Goal: Task Accomplishment & Management: Complete application form

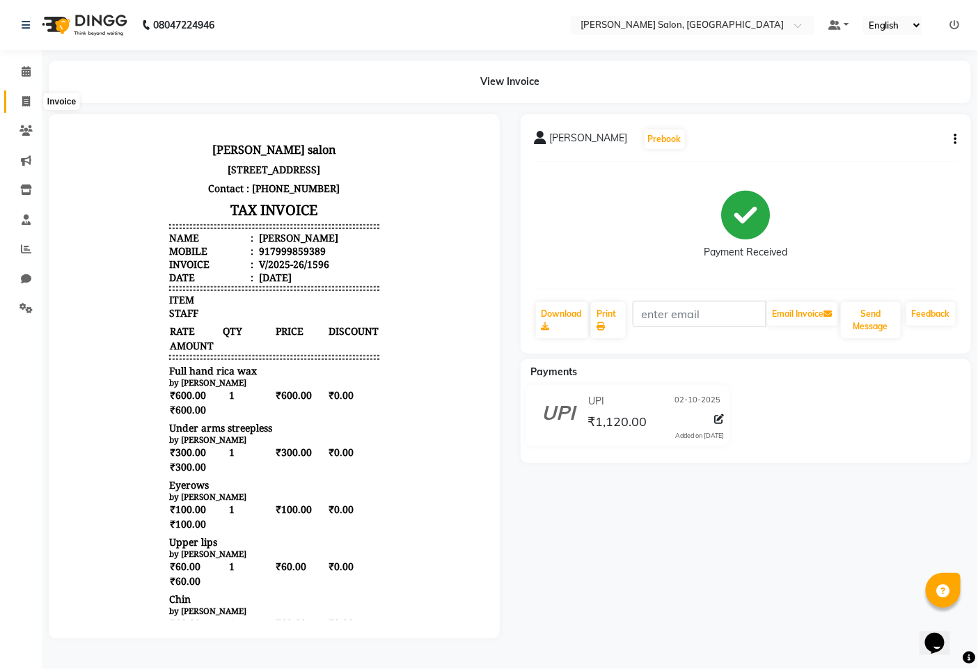
click at [25, 98] on icon at bounding box center [26, 101] width 8 height 10
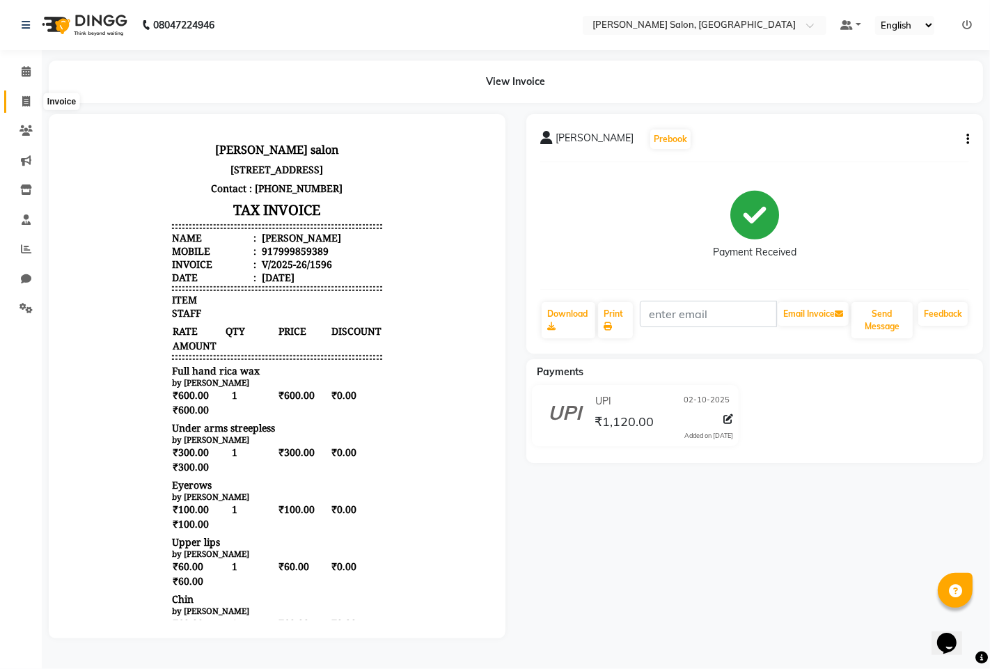
select select "service"
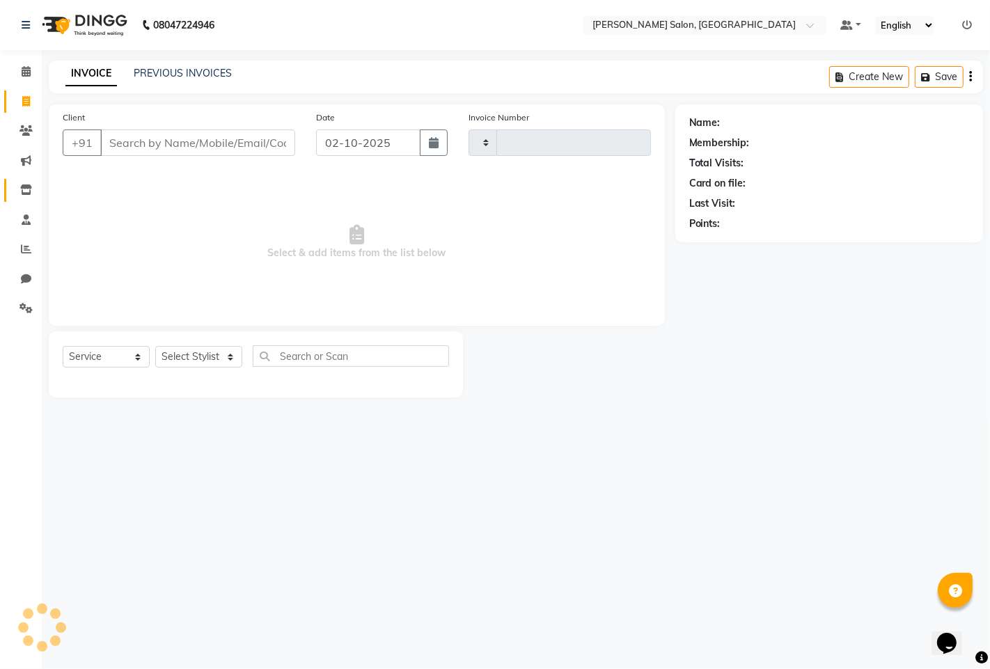
type input "1597"
select select "7331"
click at [29, 251] on icon at bounding box center [26, 249] width 10 height 10
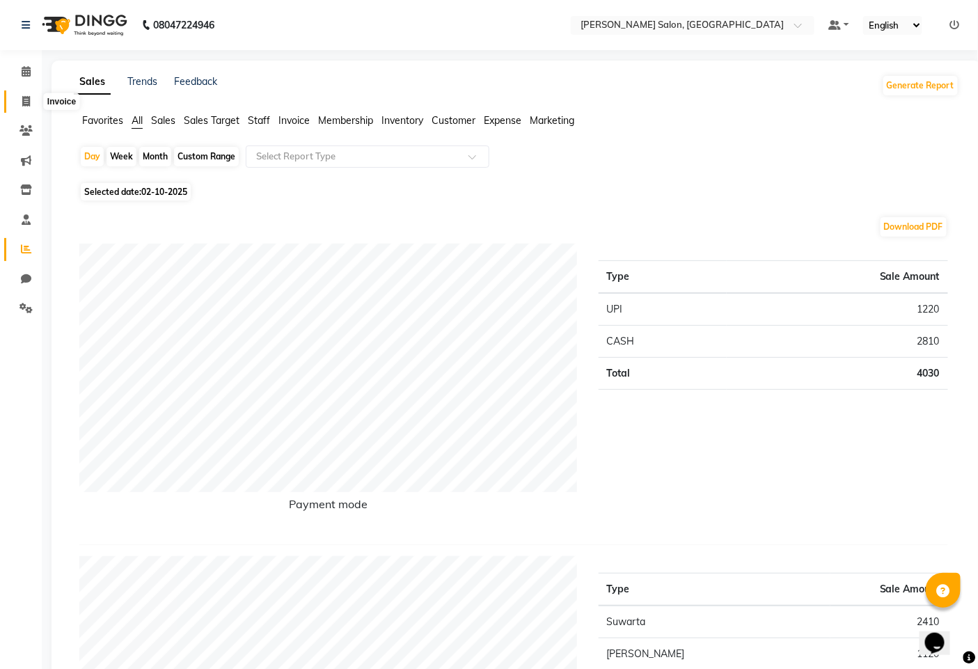
click at [16, 101] on span at bounding box center [26, 102] width 24 height 16
select select "service"
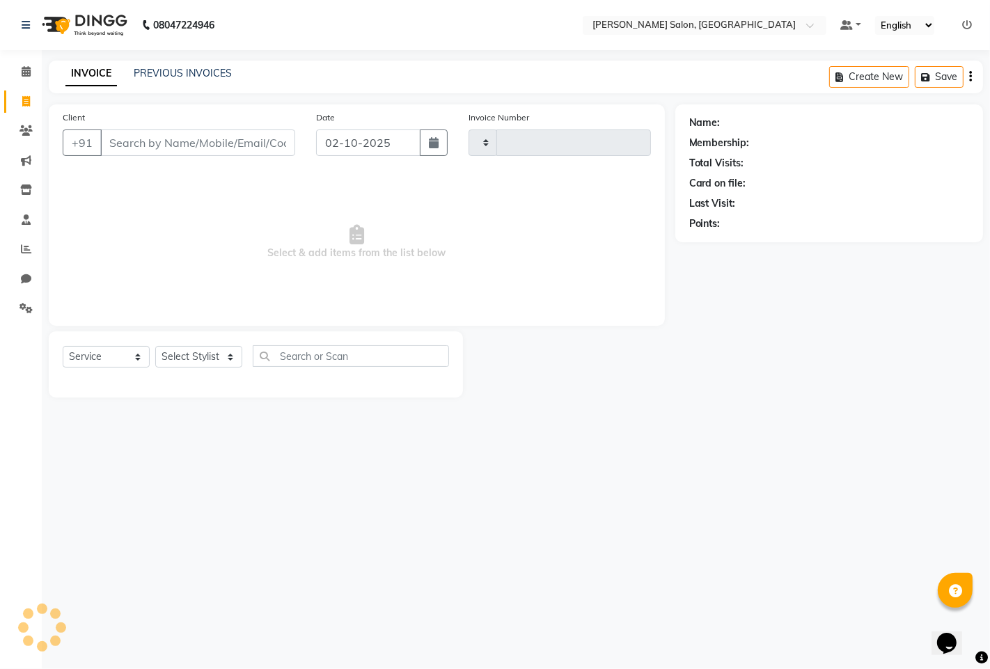
type input "1597"
select select "7331"
click at [191, 351] on select "Select Stylist admin hinjewadi [PERSON_NAME] krishna more [PERSON_NAME] rishi […" at bounding box center [201, 357] width 92 height 22
select select "90443"
click at [155, 347] on select "Select Stylist admin hinjewadi [PERSON_NAME] krishna more [PERSON_NAME] rishi […" at bounding box center [201, 357] width 92 height 22
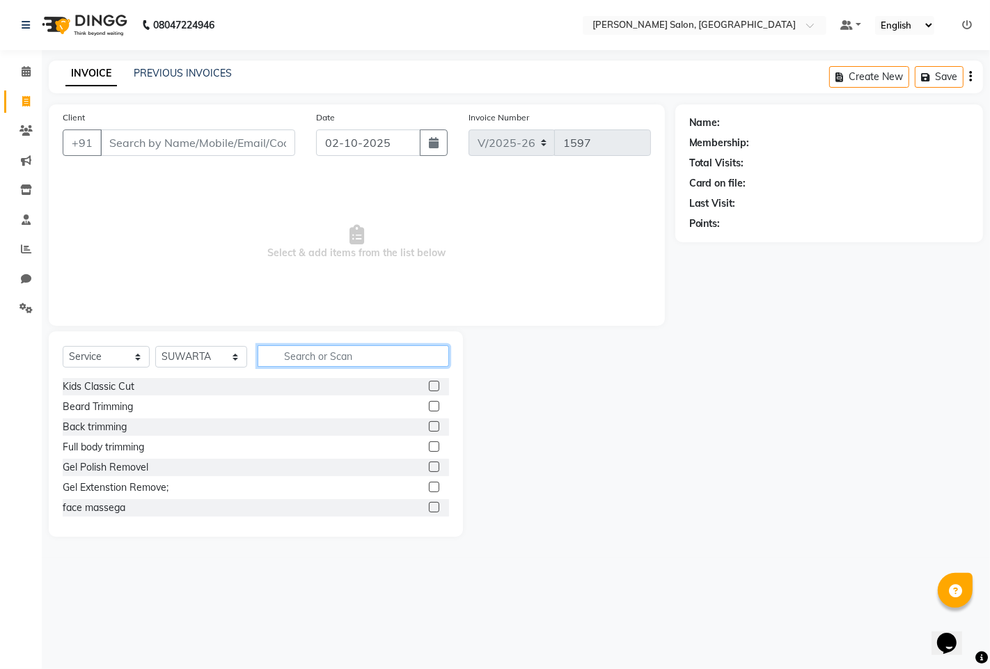
click at [301, 362] on input "text" at bounding box center [352, 356] width 191 height 22
type input "B"
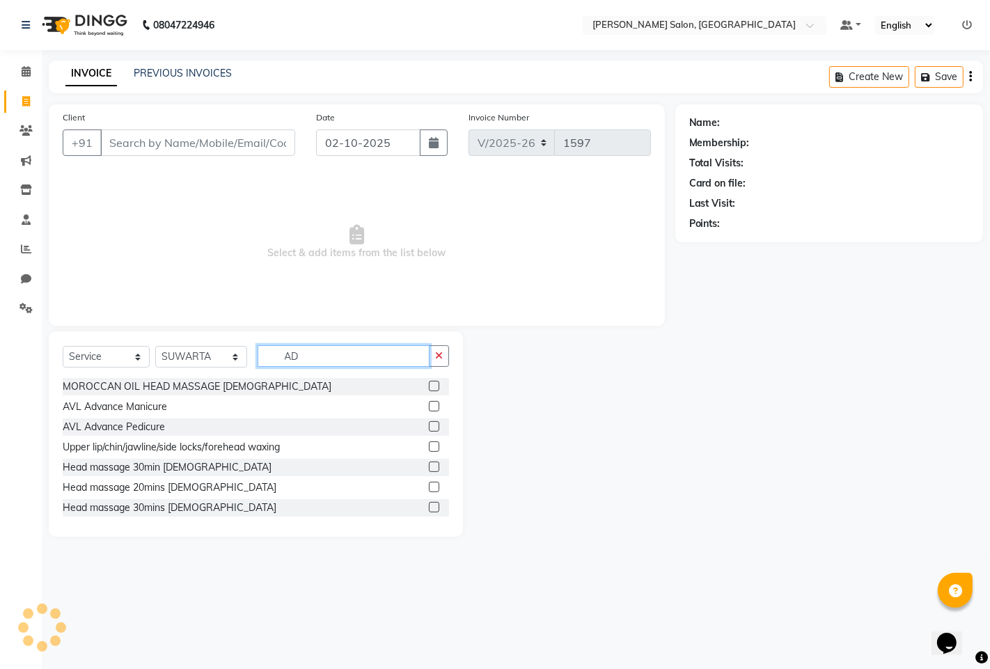
type input "A"
type input "F"
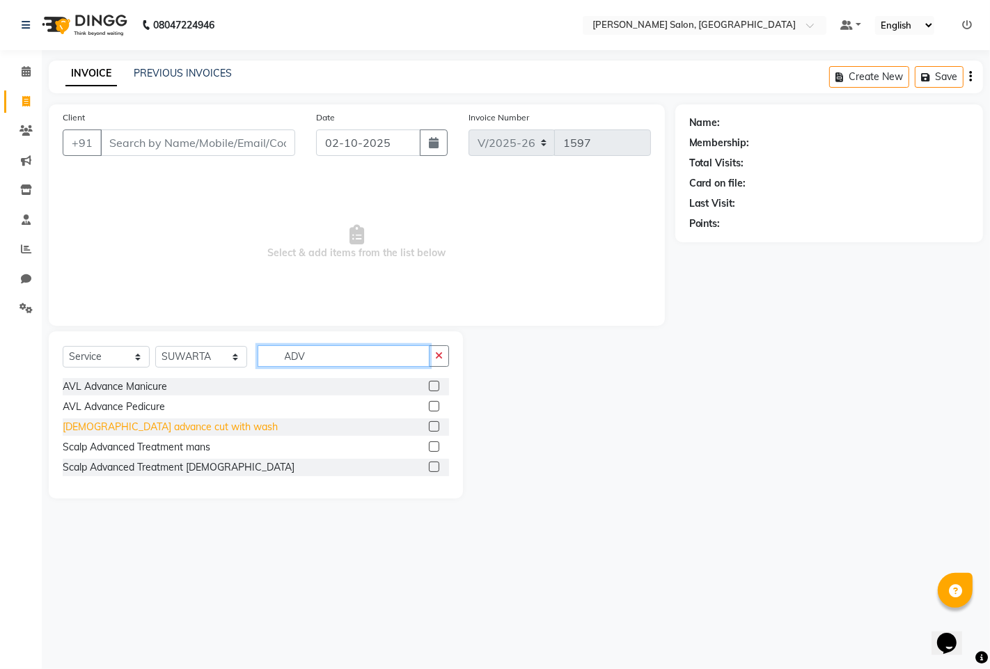
type input "ADV"
click at [88, 429] on div "[DEMOGRAPHIC_DATA] advance cut with wash" at bounding box center [170, 427] width 215 height 15
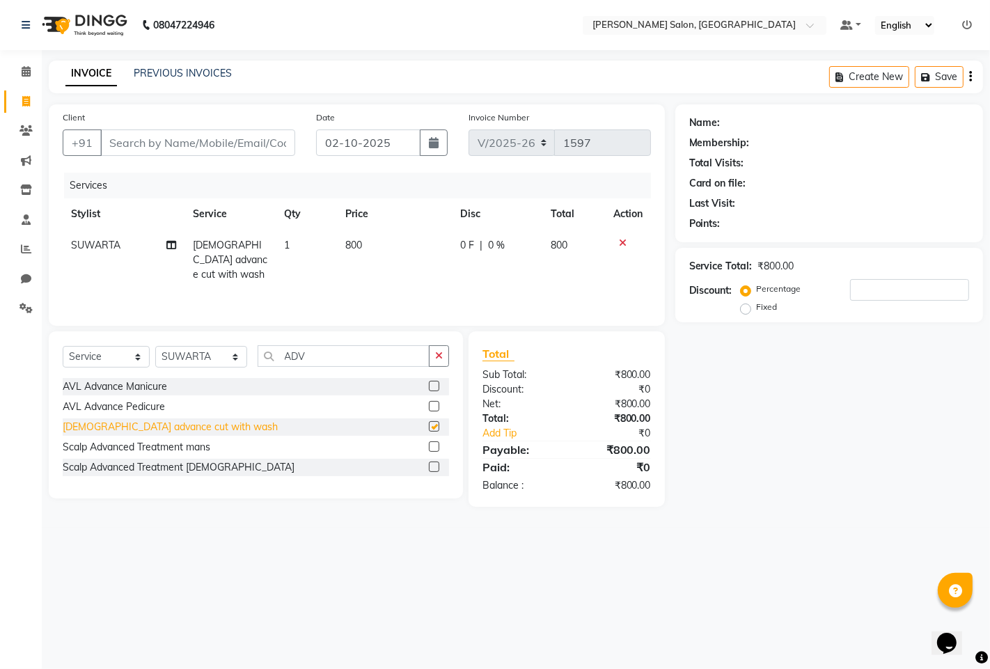
checkbox input "false"
click at [624, 242] on icon at bounding box center [623, 243] width 8 height 10
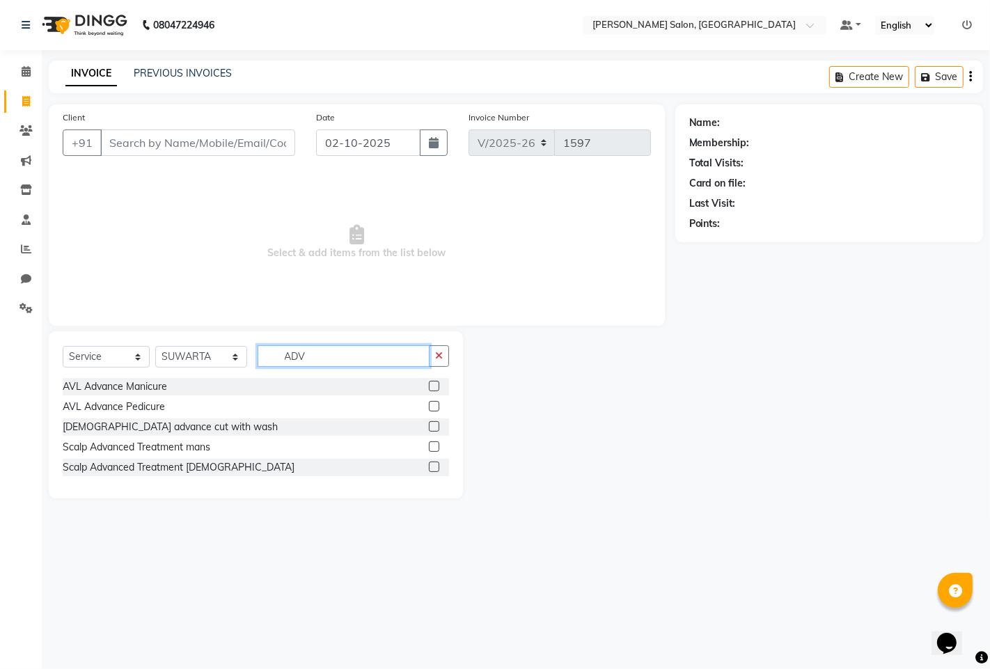
click at [315, 351] on input "ADV" at bounding box center [343, 356] width 172 height 22
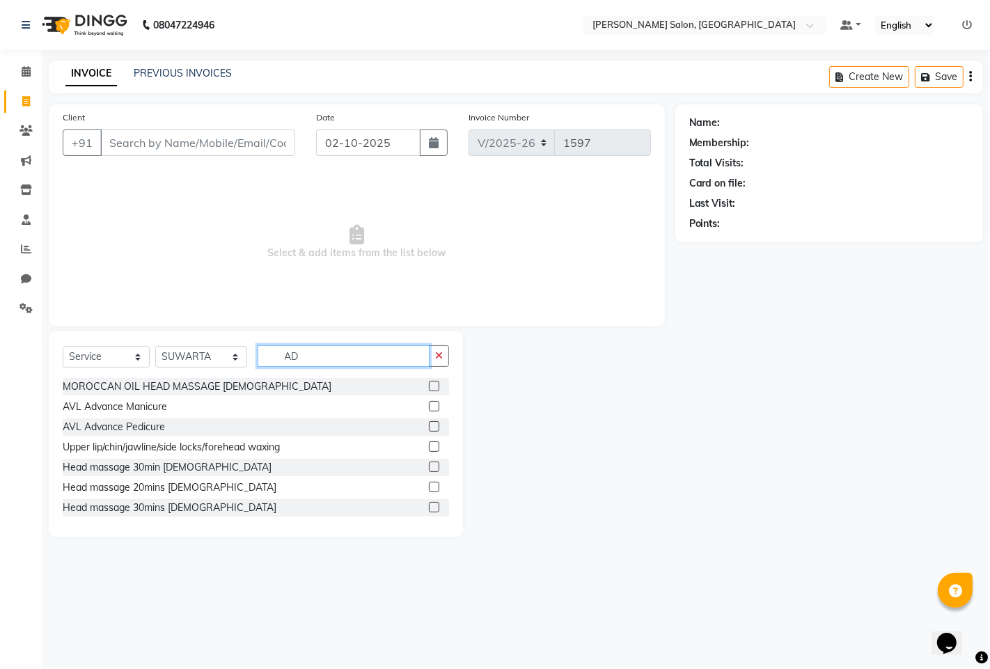
type input "A"
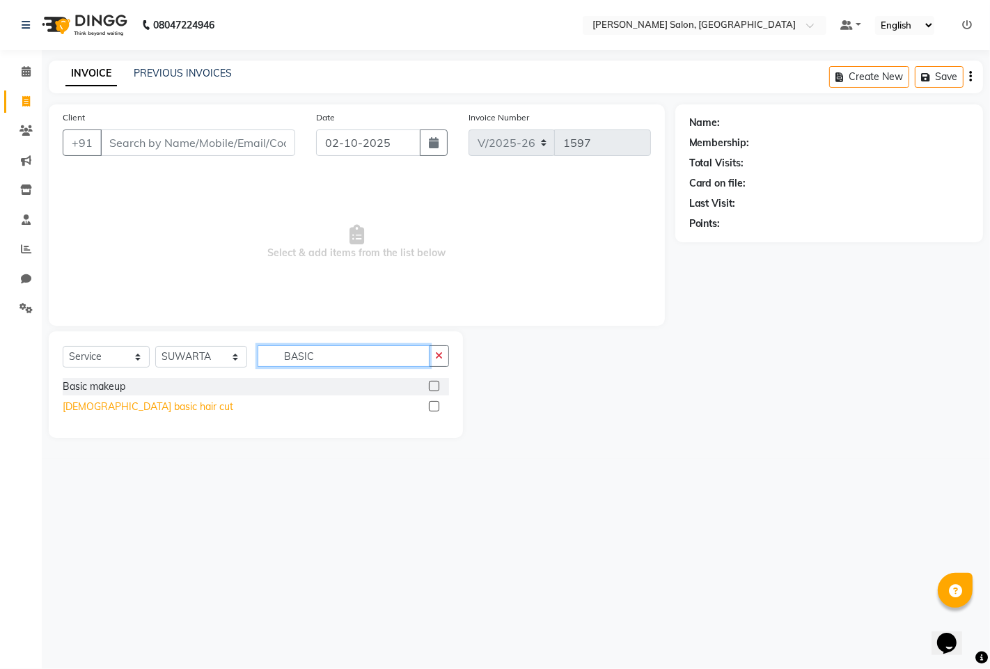
type input "BASIC"
click at [95, 411] on div "[DEMOGRAPHIC_DATA] basic hair cut" at bounding box center [148, 406] width 170 height 15
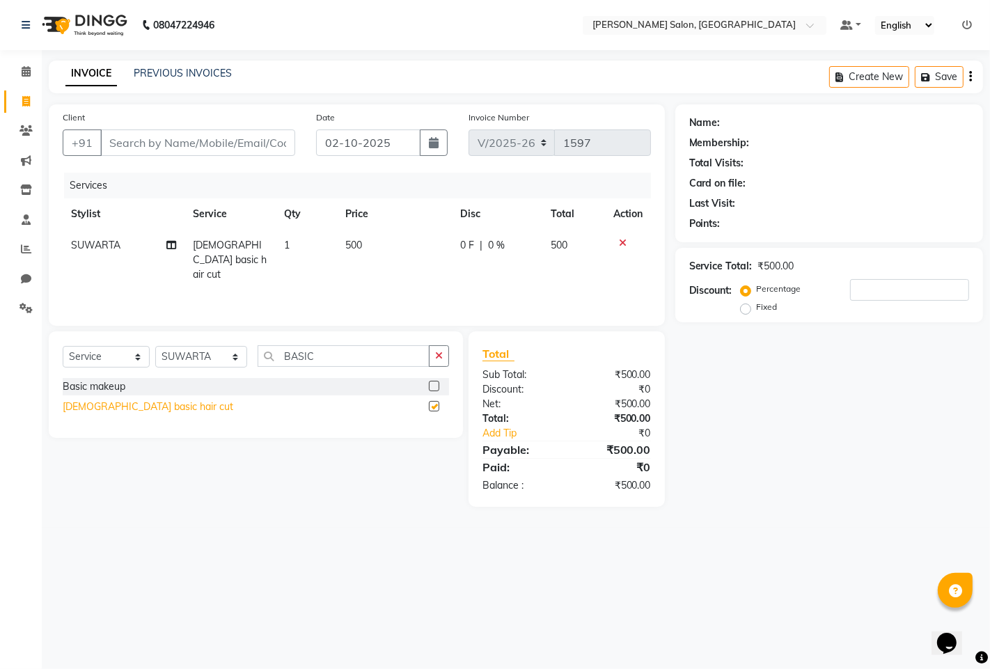
checkbox input "false"
click at [230, 365] on select "Select Stylist admin hinjewadi [PERSON_NAME] krishna more [PERSON_NAME] rishi […" at bounding box center [201, 357] width 92 height 22
select select "65183"
click at [155, 347] on select "Select Stylist admin hinjewadi [PERSON_NAME] krishna more [PERSON_NAME] rishi […" at bounding box center [201, 357] width 92 height 22
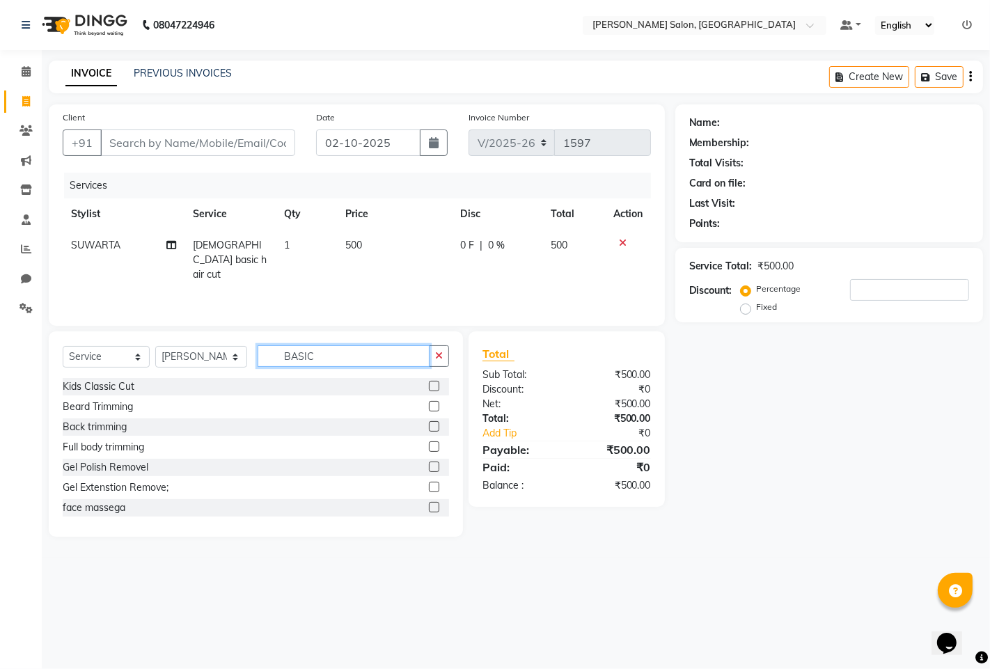
click at [335, 363] on input "BASIC" at bounding box center [343, 356] width 172 height 22
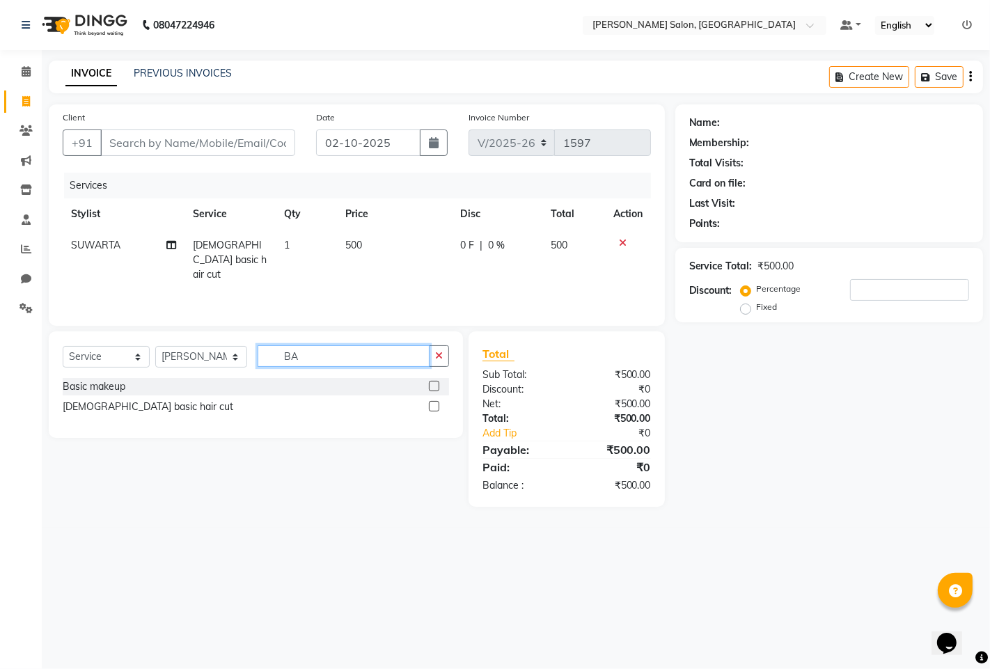
type input "B"
type input "CLASS"
click at [87, 404] on div "Classic cut" at bounding box center [87, 406] width 48 height 15
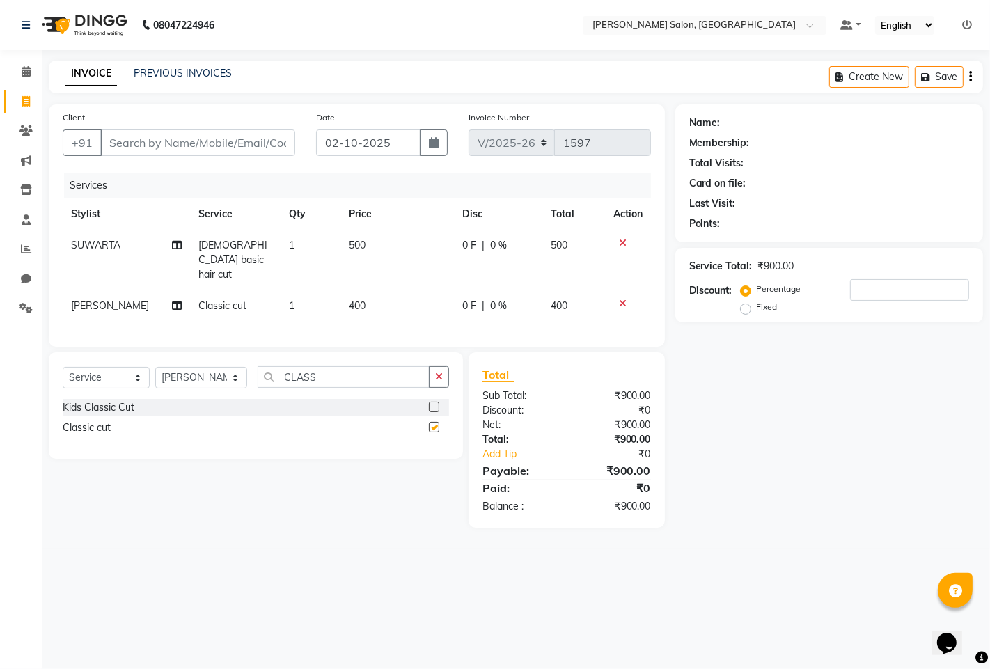
checkbox input "false"
click at [349, 380] on input "CLASS" at bounding box center [343, 377] width 172 height 22
type input "C"
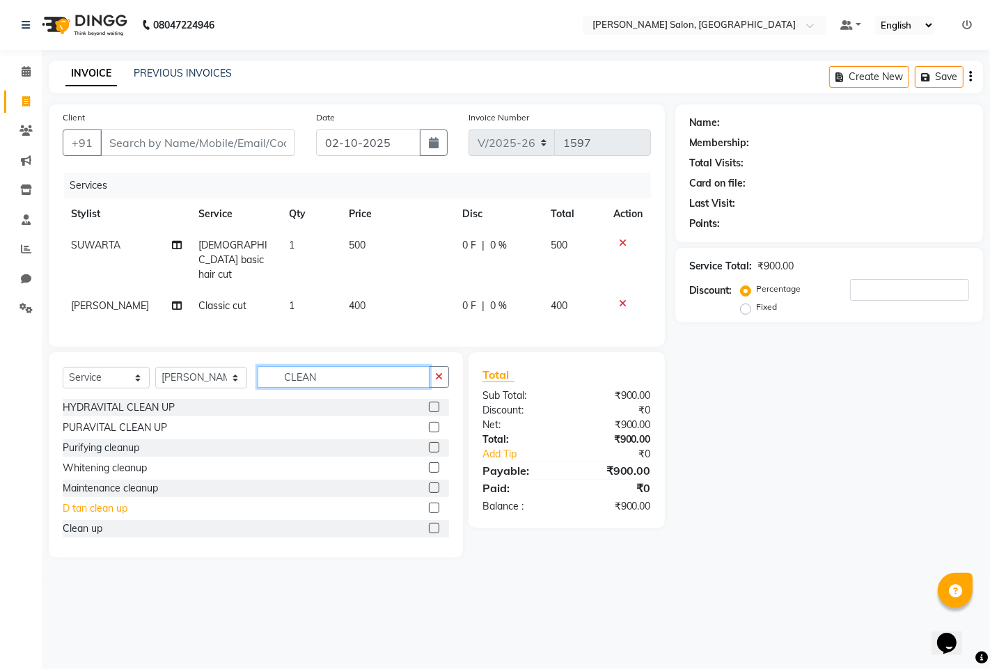
scroll to position [22, 0]
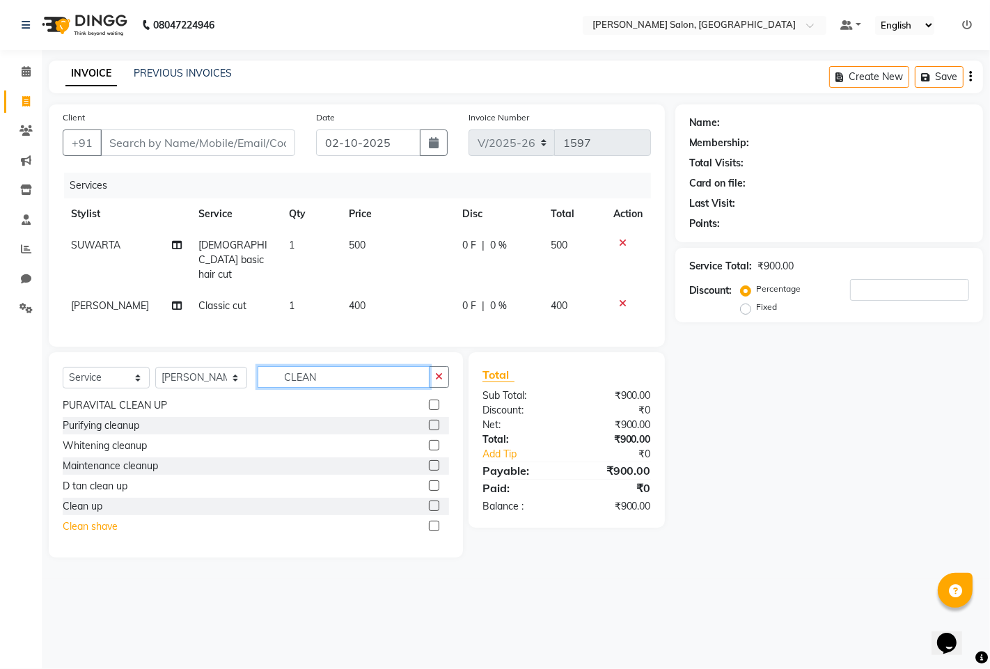
type input "CLEAN"
click at [115, 530] on div "Clean shave" at bounding box center [90, 526] width 55 height 15
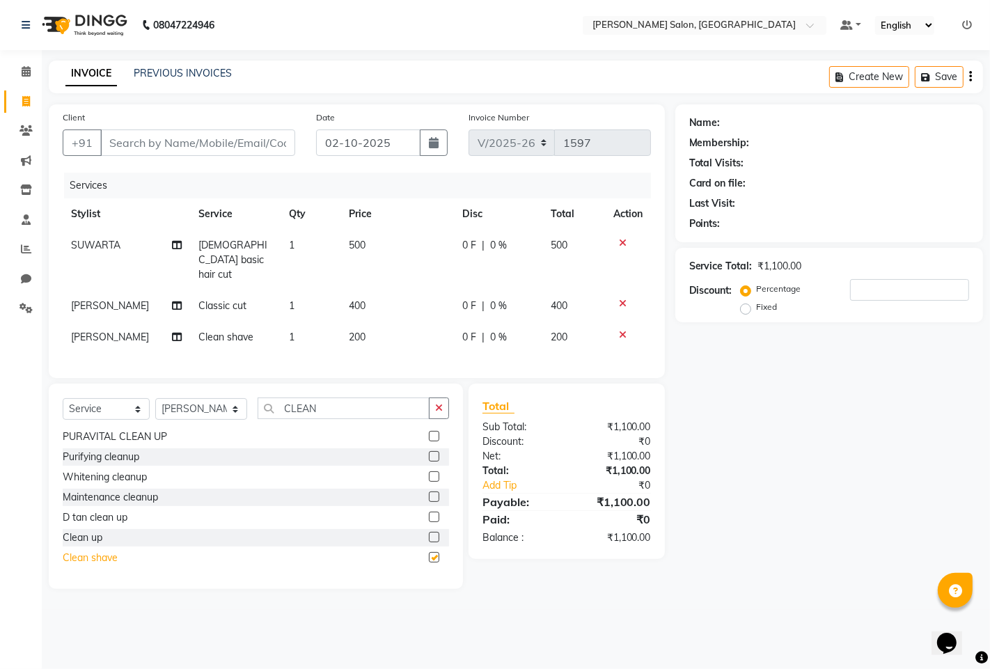
checkbox input "false"
click at [150, 142] on input "Client" at bounding box center [197, 142] width 195 height 26
type input "9"
type input "0"
type input "9769101116"
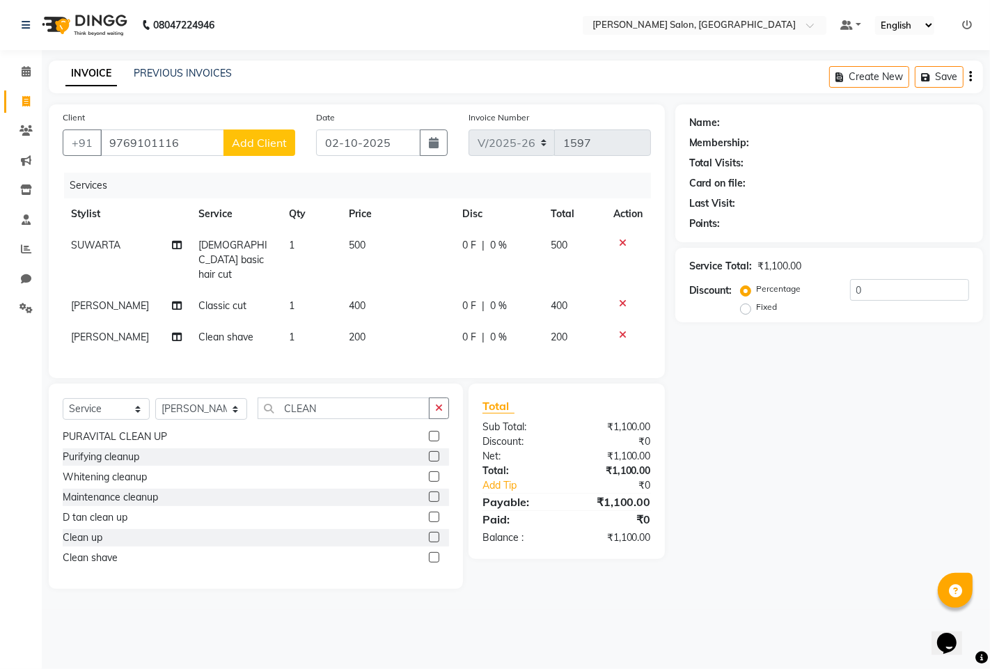
click at [254, 136] on span "Add Client" at bounding box center [259, 143] width 55 height 14
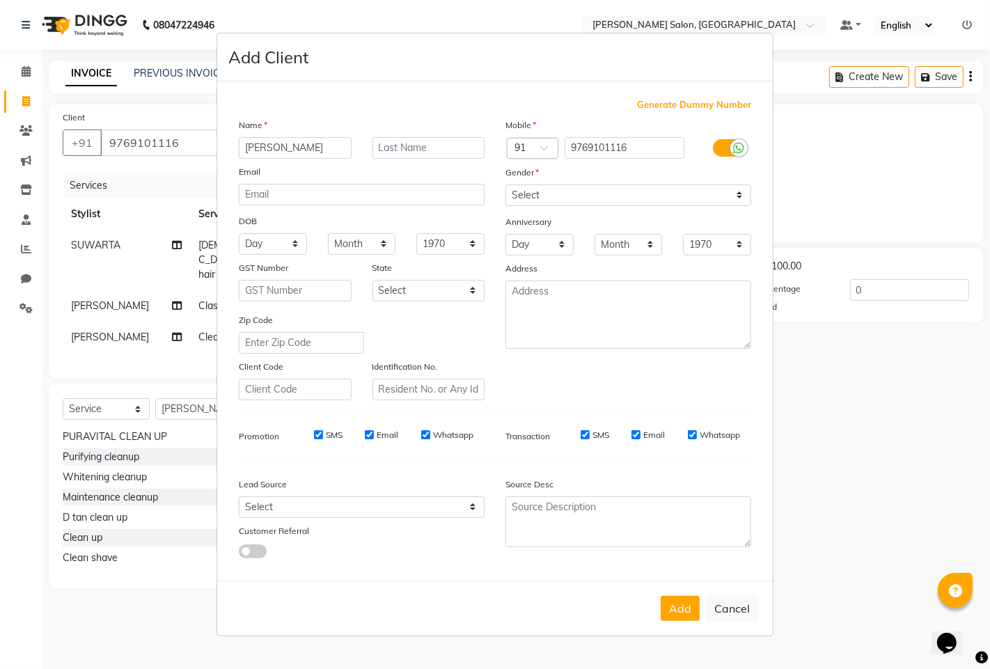
type input "[PERSON_NAME]"
click at [532, 185] on select "Select [DEMOGRAPHIC_DATA] [DEMOGRAPHIC_DATA] Other Prefer Not To Say" at bounding box center [628, 195] width 246 height 22
select select "[DEMOGRAPHIC_DATA]"
click at [505, 184] on select "Select [DEMOGRAPHIC_DATA] [DEMOGRAPHIC_DATA] Other Prefer Not To Say" at bounding box center [628, 195] width 246 height 22
click at [680, 603] on button "Add" at bounding box center [679, 608] width 39 height 25
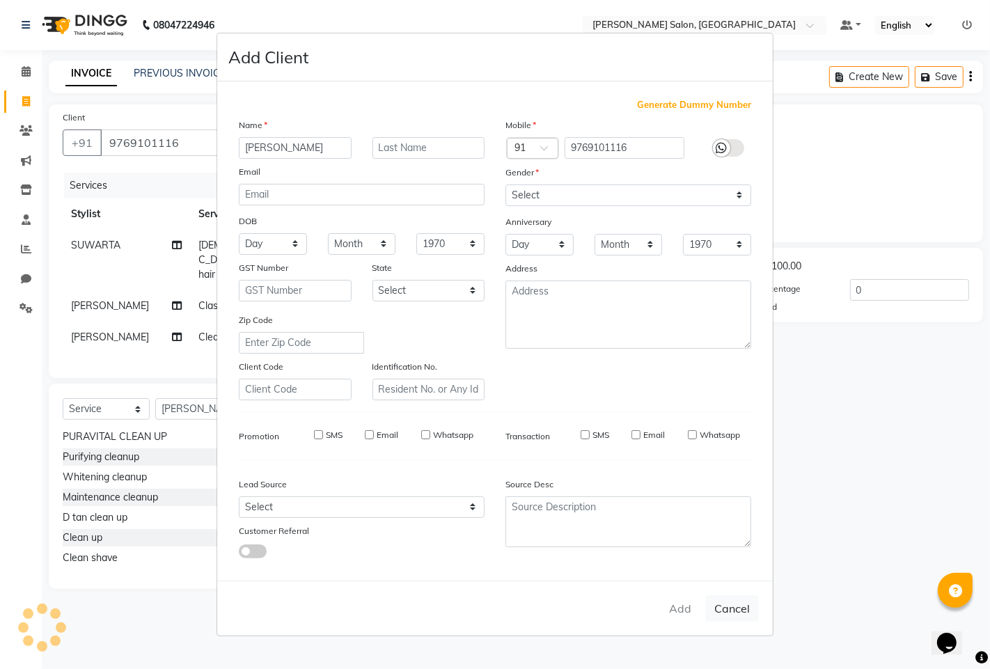
select select
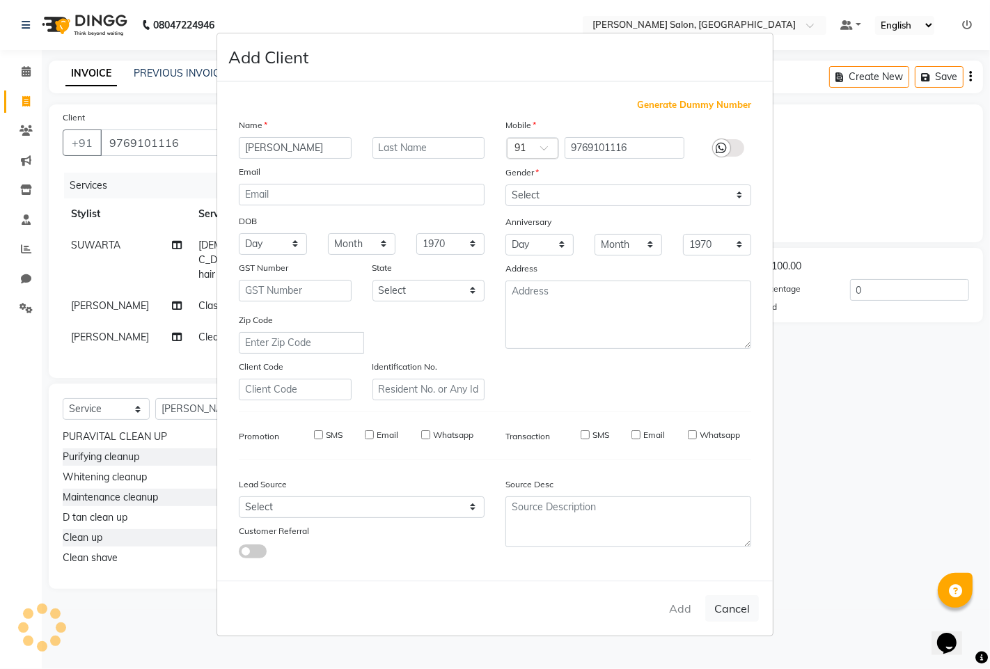
select select
checkbox input "false"
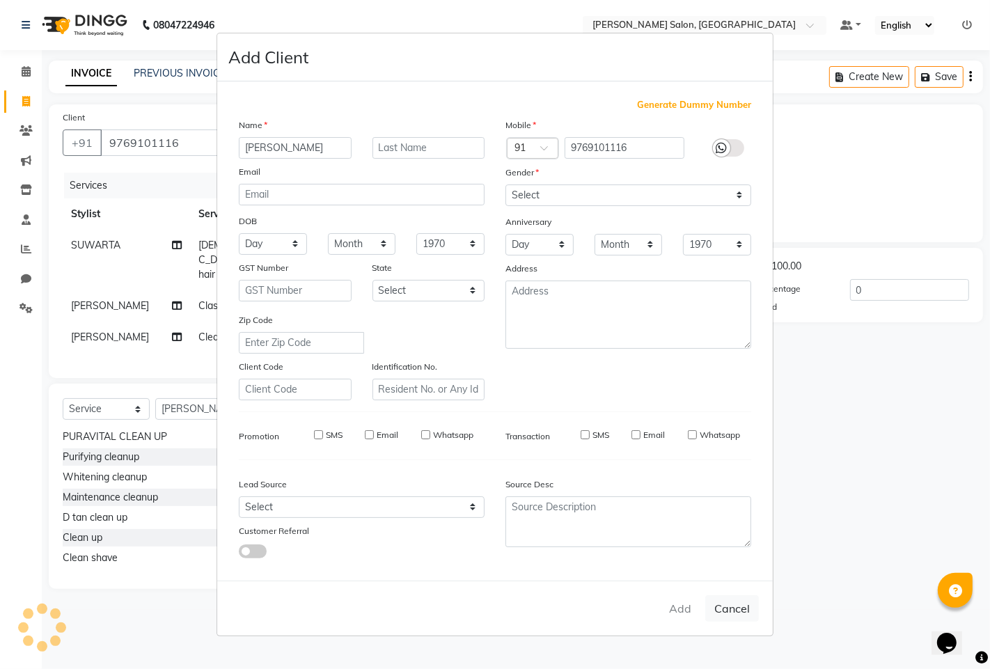
checkbox input "false"
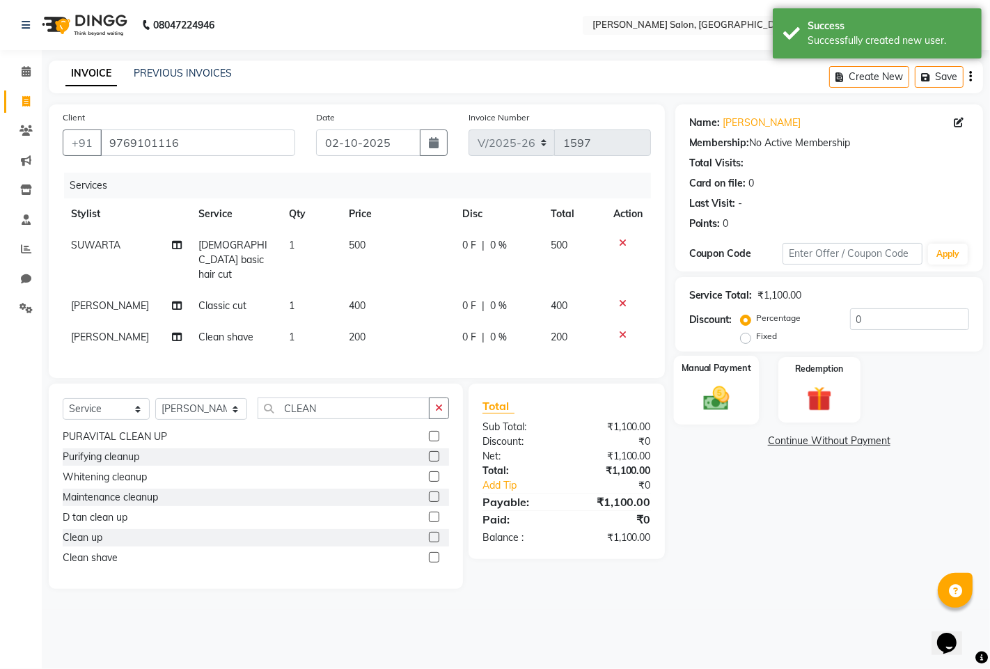
click at [714, 398] on img at bounding box center [716, 398] width 42 height 30
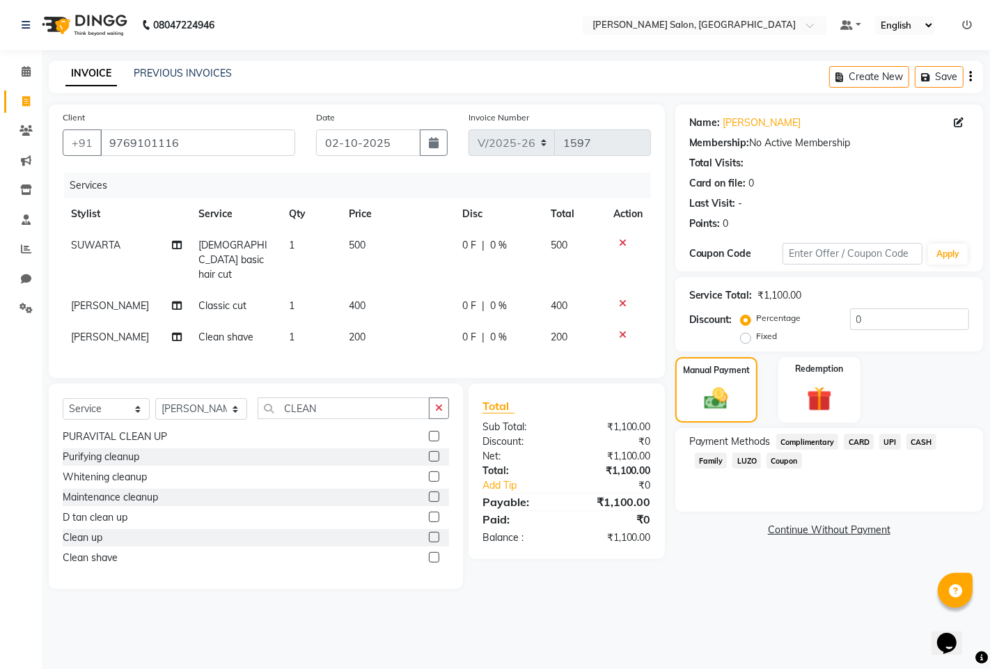
click at [624, 244] on icon at bounding box center [623, 243] width 8 height 10
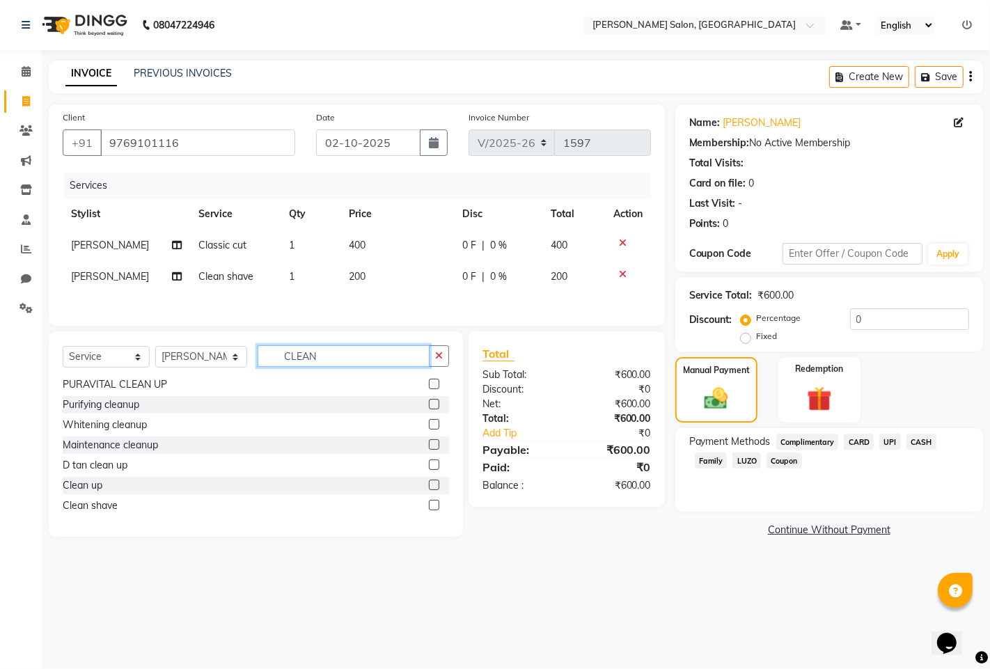
click at [374, 367] on input "CLEAN" at bounding box center [343, 356] width 172 height 22
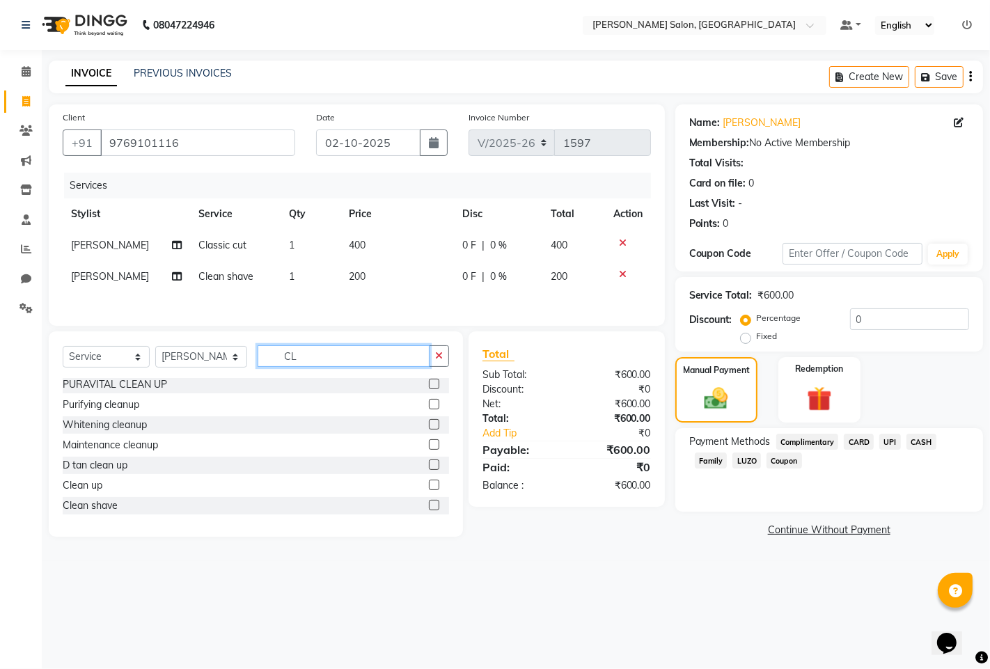
type input "C"
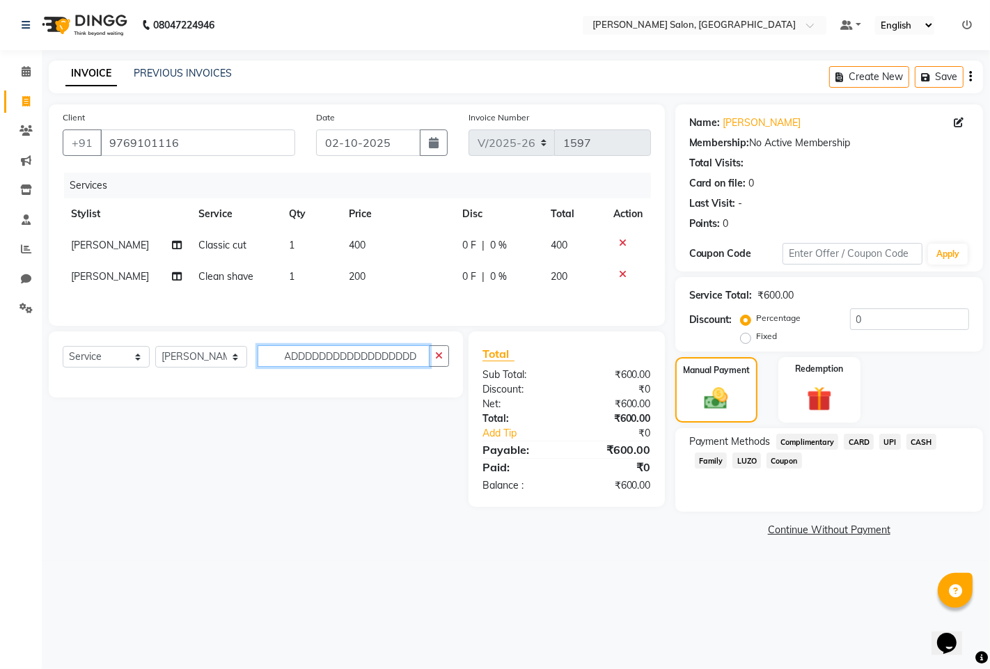
scroll to position [0, 0]
type input "A"
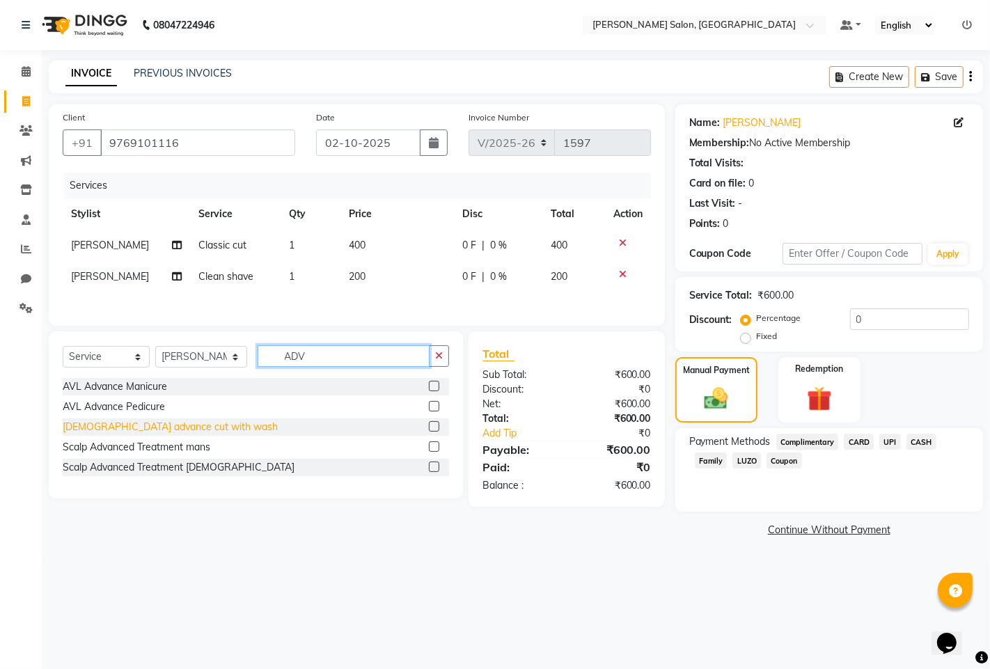
type input "ADV"
click at [164, 427] on div "[DEMOGRAPHIC_DATA] advance cut with wash" at bounding box center [170, 427] width 215 height 15
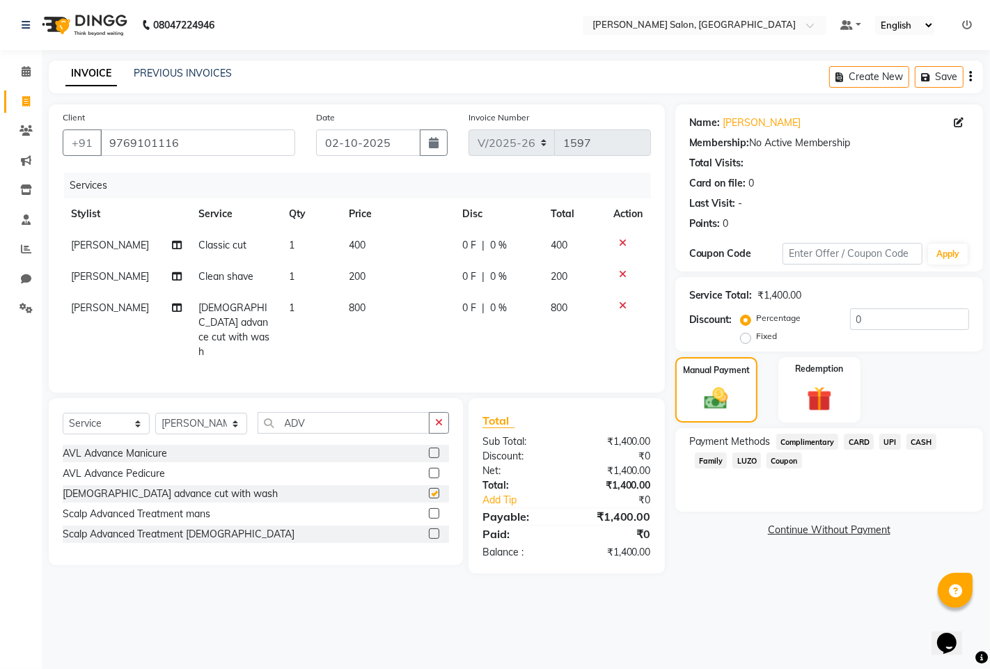
checkbox input "false"
click at [740, 463] on span "LUZO" at bounding box center [746, 460] width 29 height 16
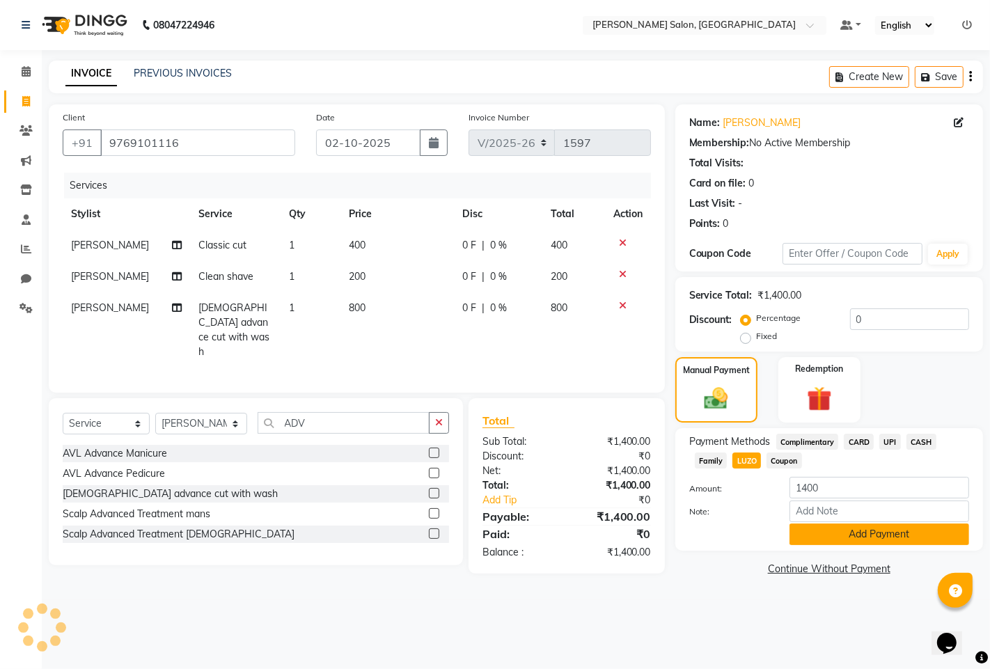
click at [878, 537] on button "Add Payment" at bounding box center [879, 534] width 180 height 22
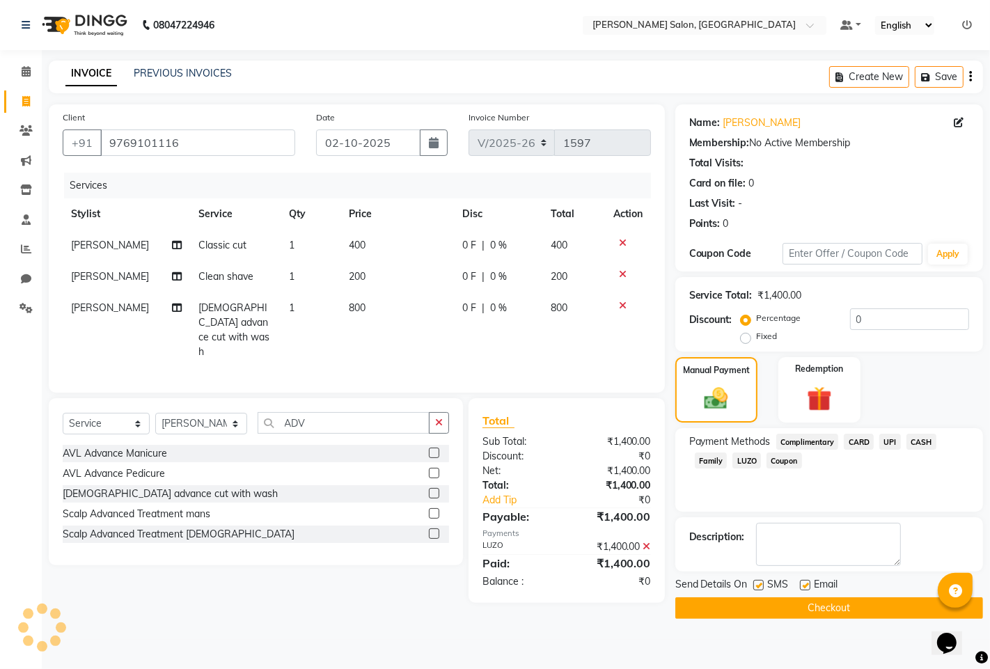
click at [821, 604] on button "Checkout" at bounding box center [829, 608] width 308 height 22
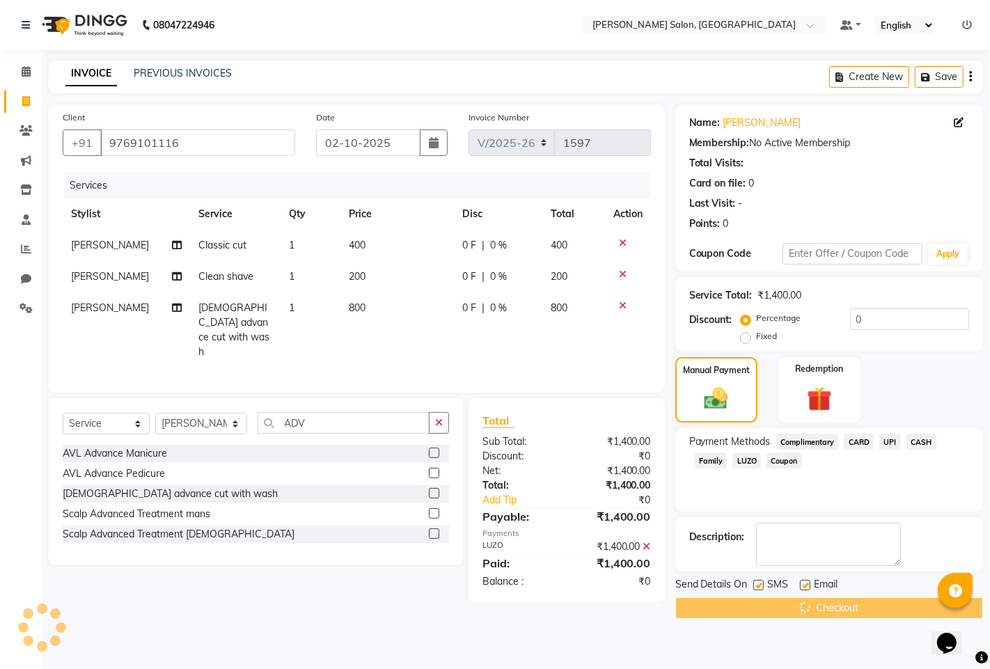
click at [103, 317] on td "[PERSON_NAME]" at bounding box center [126, 329] width 127 height 75
select select "65183"
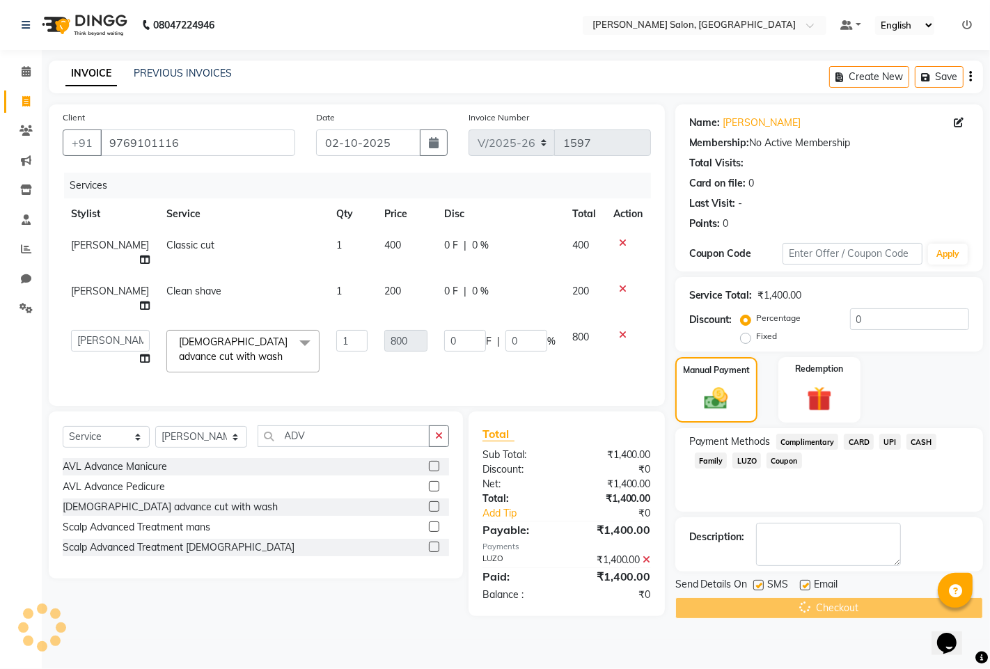
click at [103, 317] on td "[PERSON_NAME]" at bounding box center [110, 299] width 95 height 46
select select "65183"
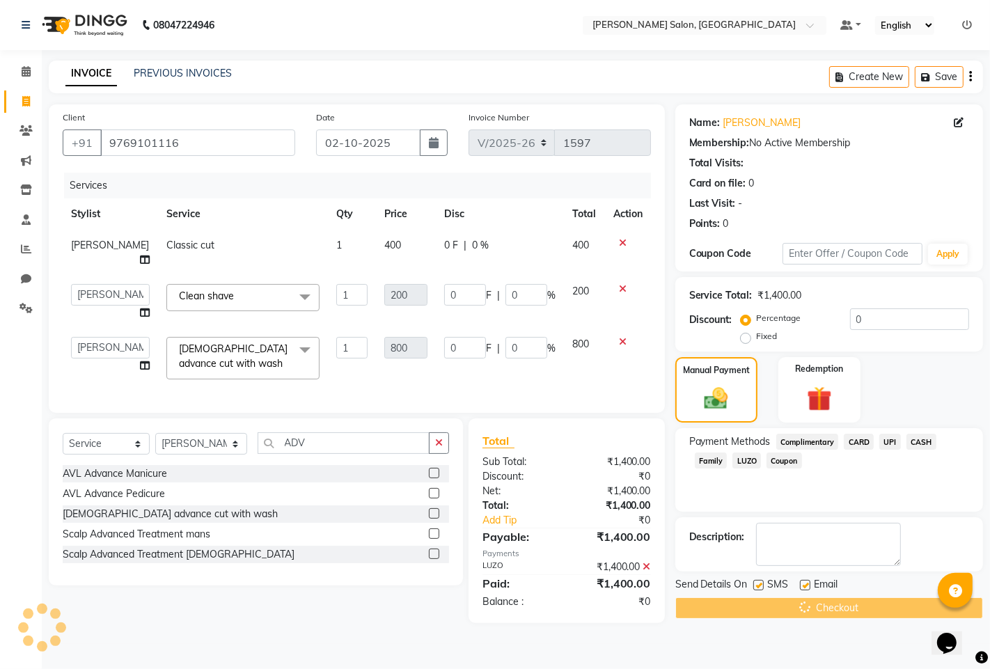
click at [103, 317] on td "admin hinjewadi [PERSON_NAME] [DEMOGRAPHIC_DATA] more [PERSON_NAME] rishi [PERS…" at bounding box center [110, 302] width 95 height 53
click at [106, 350] on select "admin hinjewadi [PERSON_NAME] [DEMOGRAPHIC_DATA] more [PERSON_NAME] rishi [PERS…" at bounding box center [110, 348] width 79 height 22
click at [392, 388] on div "Services Stylist Service Qty Price Disc Total Action [PERSON_NAME] Classic cut …" at bounding box center [357, 286] width 588 height 226
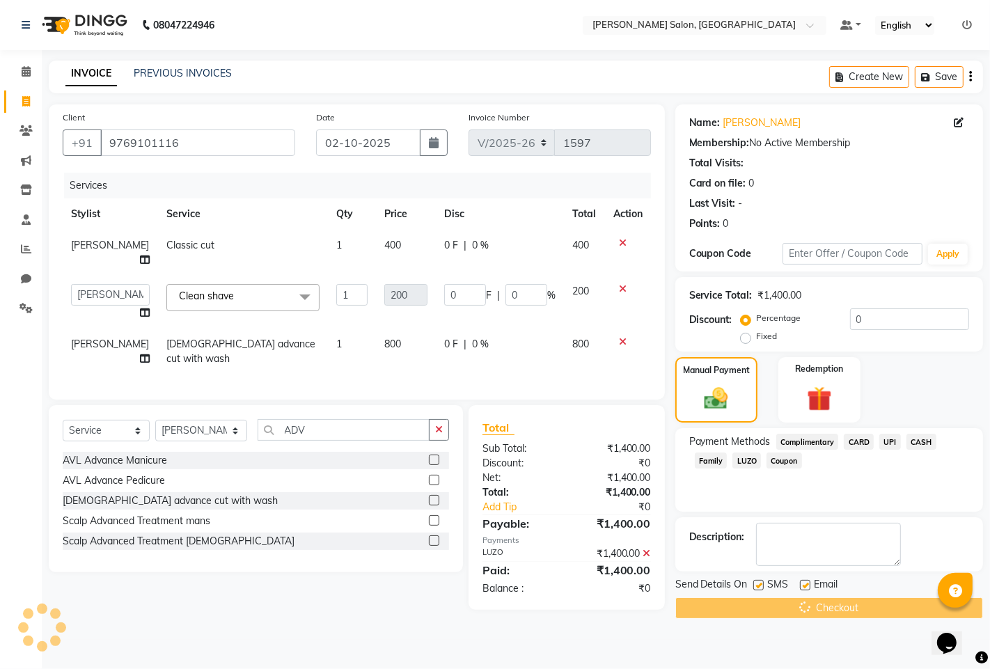
click at [94, 350] on span "[PERSON_NAME]" at bounding box center [110, 344] width 78 height 13
select select "65183"
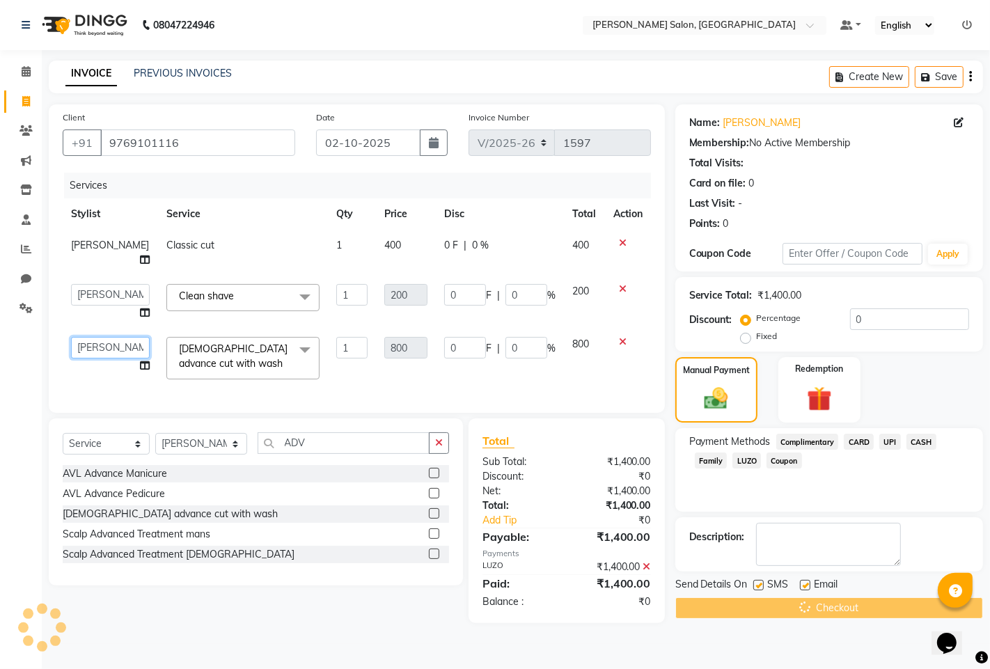
click at [119, 352] on select "admin hinjewadi [PERSON_NAME] [DEMOGRAPHIC_DATA] more [PERSON_NAME] rishi [PERS…" at bounding box center [110, 348] width 79 height 22
select select "90443"
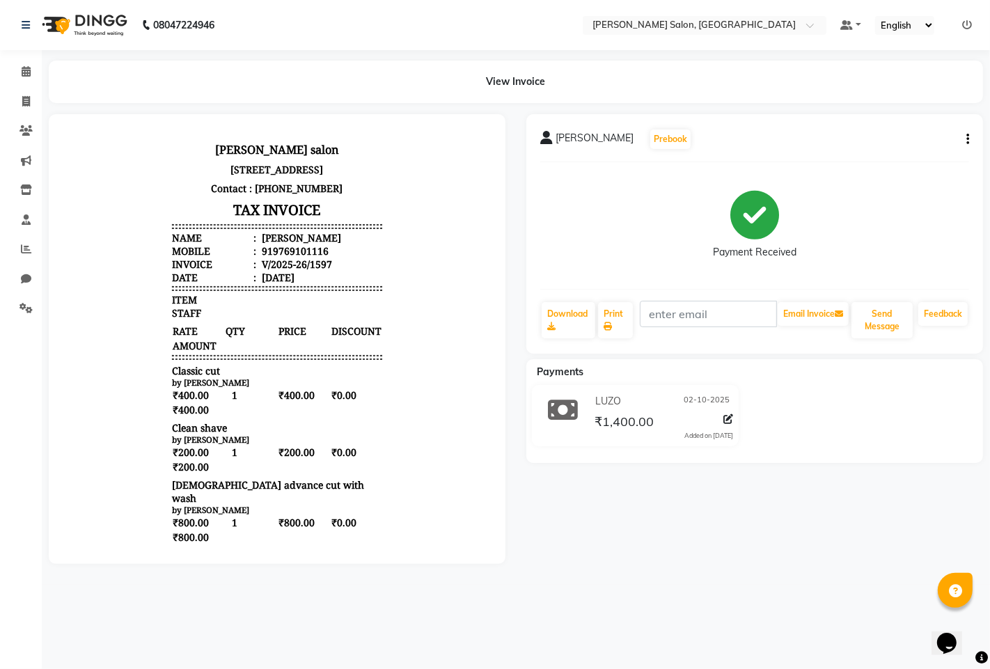
click at [967, 140] on icon "button" at bounding box center [967, 139] width 3 height 1
click at [508, 84] on div "View Invoice" at bounding box center [516, 82] width 934 height 42
click at [527, 86] on div "View Invoice" at bounding box center [516, 82] width 934 height 42
click at [569, 77] on div "View Invoice" at bounding box center [516, 82] width 934 height 42
click at [538, 81] on div "View Invoice" at bounding box center [516, 82] width 934 height 42
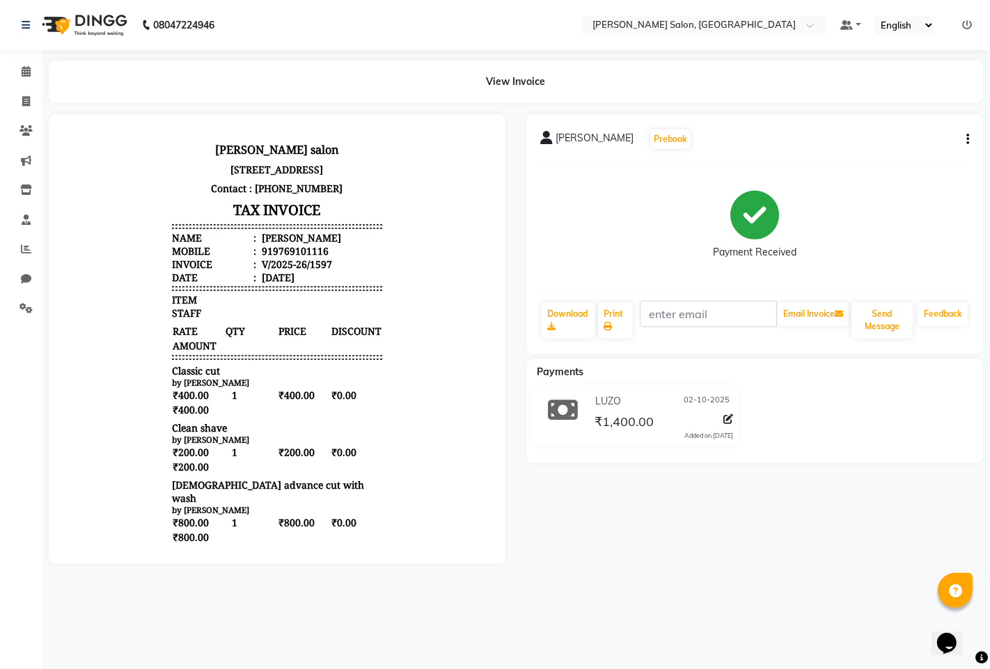
click at [538, 81] on div "View Invoice" at bounding box center [516, 82] width 934 height 42
click at [523, 82] on div "View Invoice" at bounding box center [516, 82] width 934 height 42
click at [484, 93] on div "View Invoice" at bounding box center [516, 82] width 934 height 42
click at [724, 420] on icon at bounding box center [728, 419] width 10 height 10
select select "75"
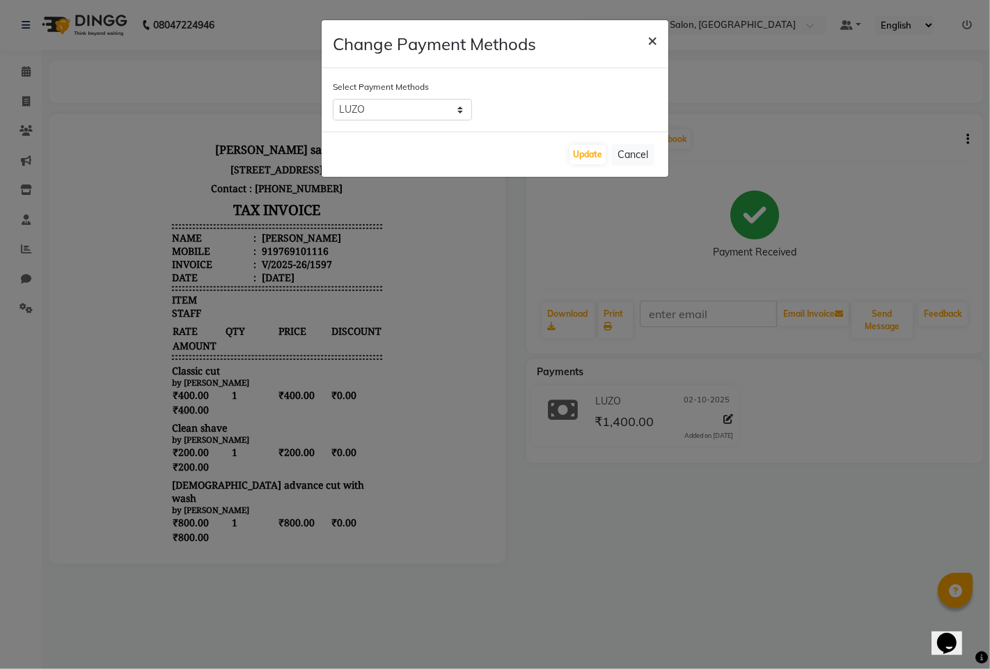
click at [657, 37] on button "×" at bounding box center [652, 39] width 32 height 39
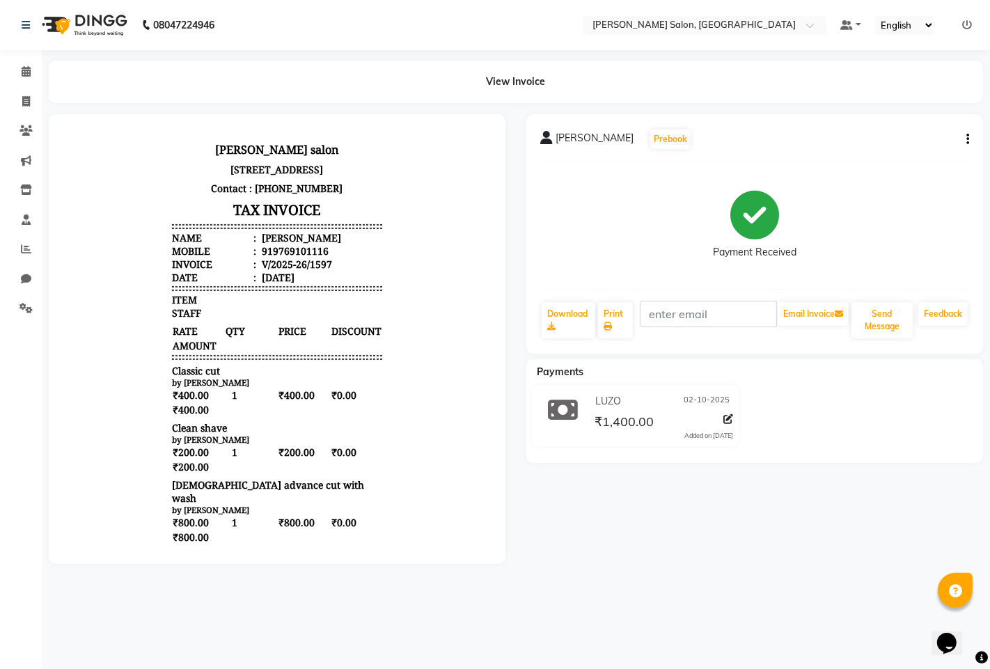
click at [963, 133] on button "button" at bounding box center [964, 139] width 8 height 15
click at [237, 214] on h3 "TAX INVOICE" at bounding box center [276, 209] width 210 height 24
click at [22, 104] on icon at bounding box center [26, 101] width 8 height 10
select select "7331"
select select "service"
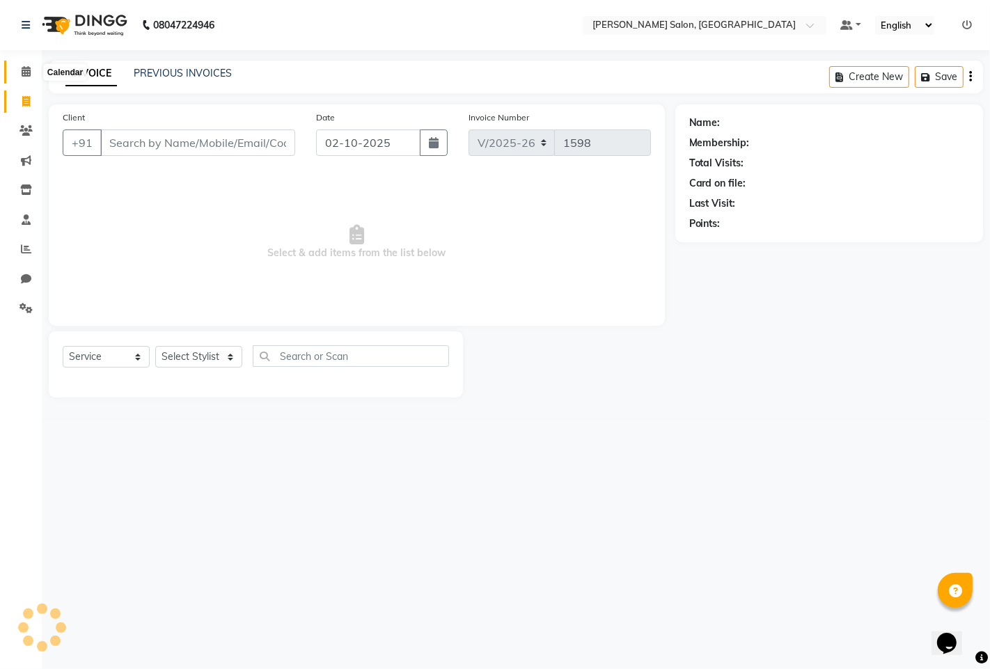
click at [25, 79] on span at bounding box center [26, 72] width 24 height 16
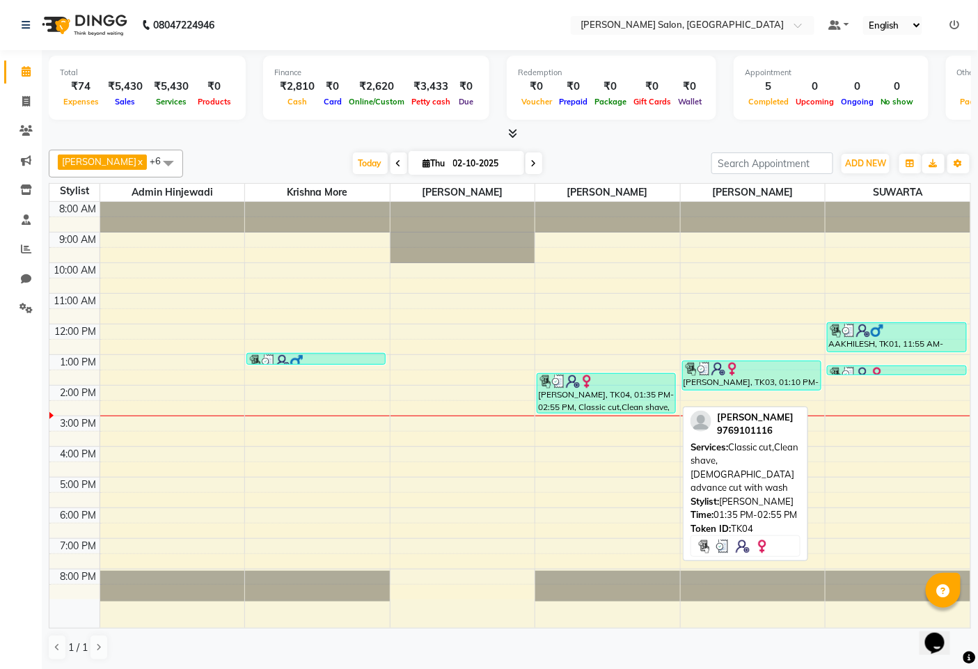
click at [592, 387] on img at bounding box center [587, 381] width 14 height 14
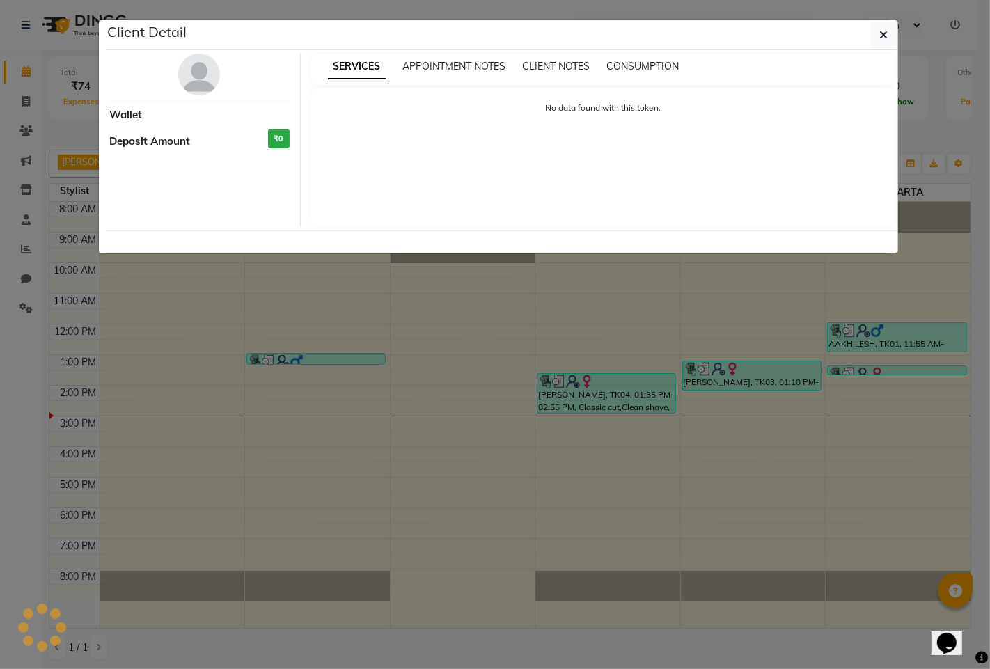
select select "3"
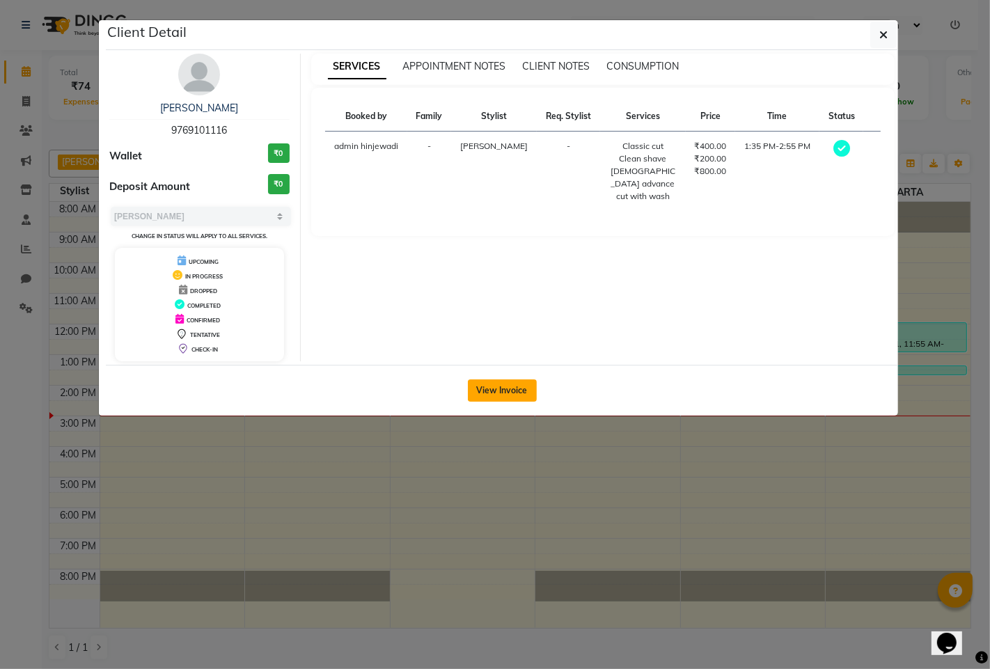
click at [482, 388] on button "View Invoice" at bounding box center [502, 390] width 69 height 22
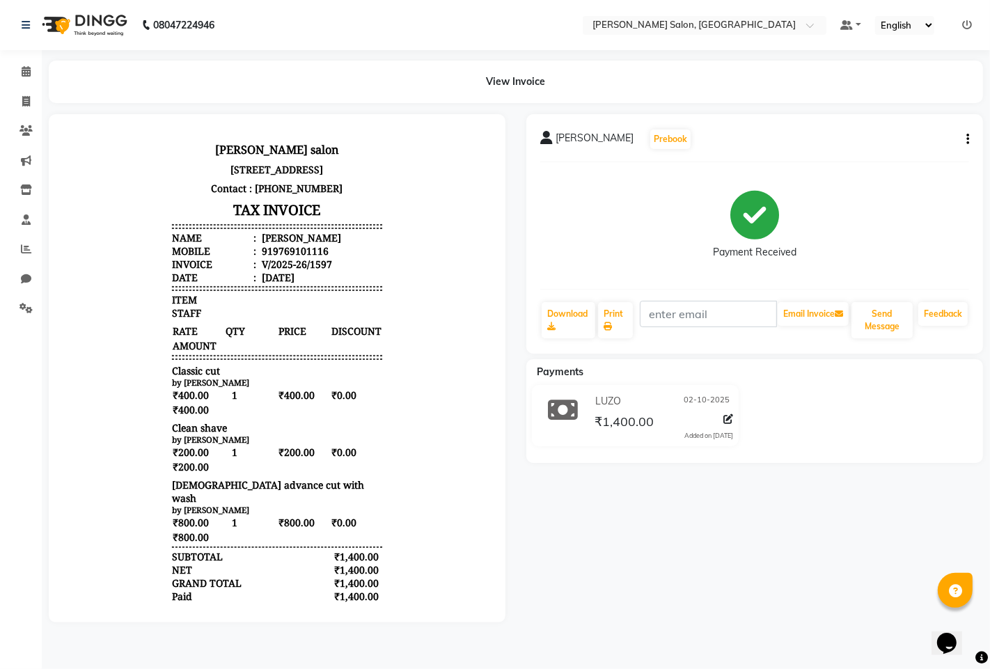
click at [967, 139] on icon "button" at bounding box center [967, 139] width 3 height 1
click at [643, 232] on div "Payment Received" at bounding box center [754, 225] width 429 height 104
click at [501, 95] on div "View Invoice" at bounding box center [516, 82] width 934 height 42
click at [516, 79] on div "View Invoice" at bounding box center [516, 82] width 934 height 42
click at [24, 246] on icon at bounding box center [26, 249] width 10 height 10
